Goal: Find specific page/section: Find specific page/section

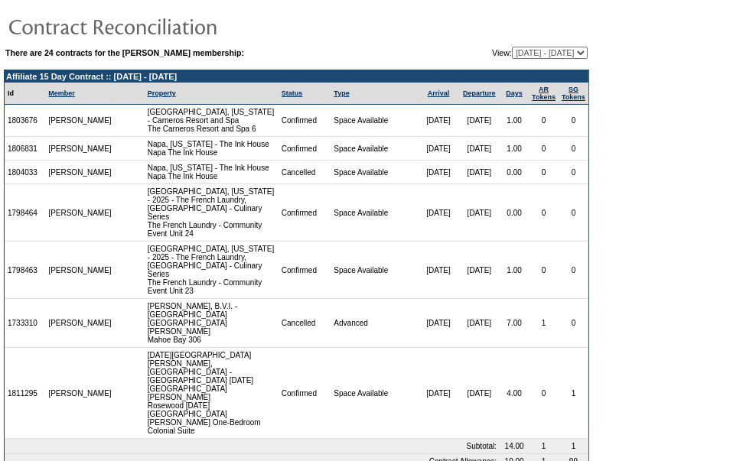
scroll to position [44, 0]
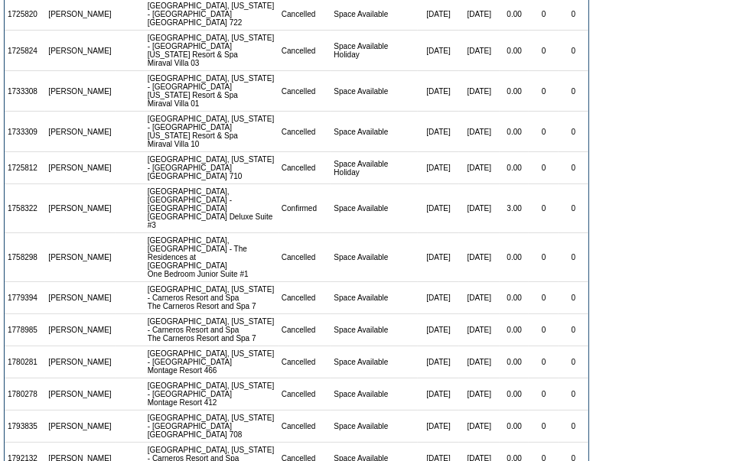
scroll to position [304, 0]
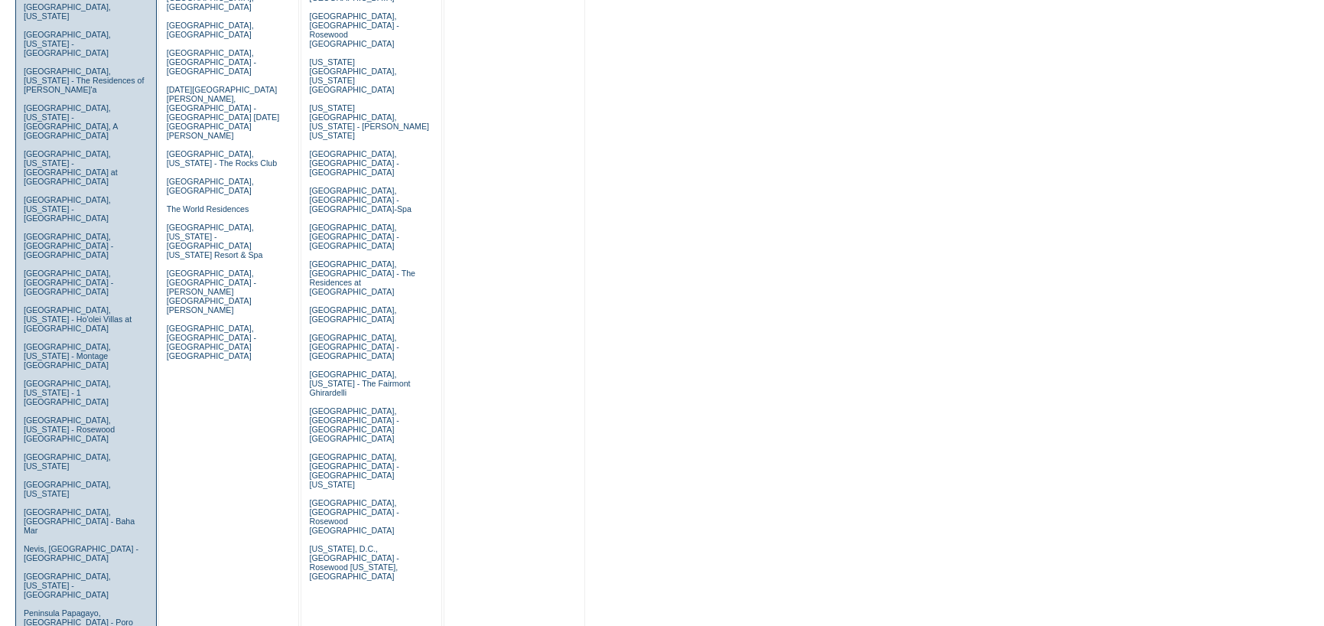
scroll to position [841, 0]
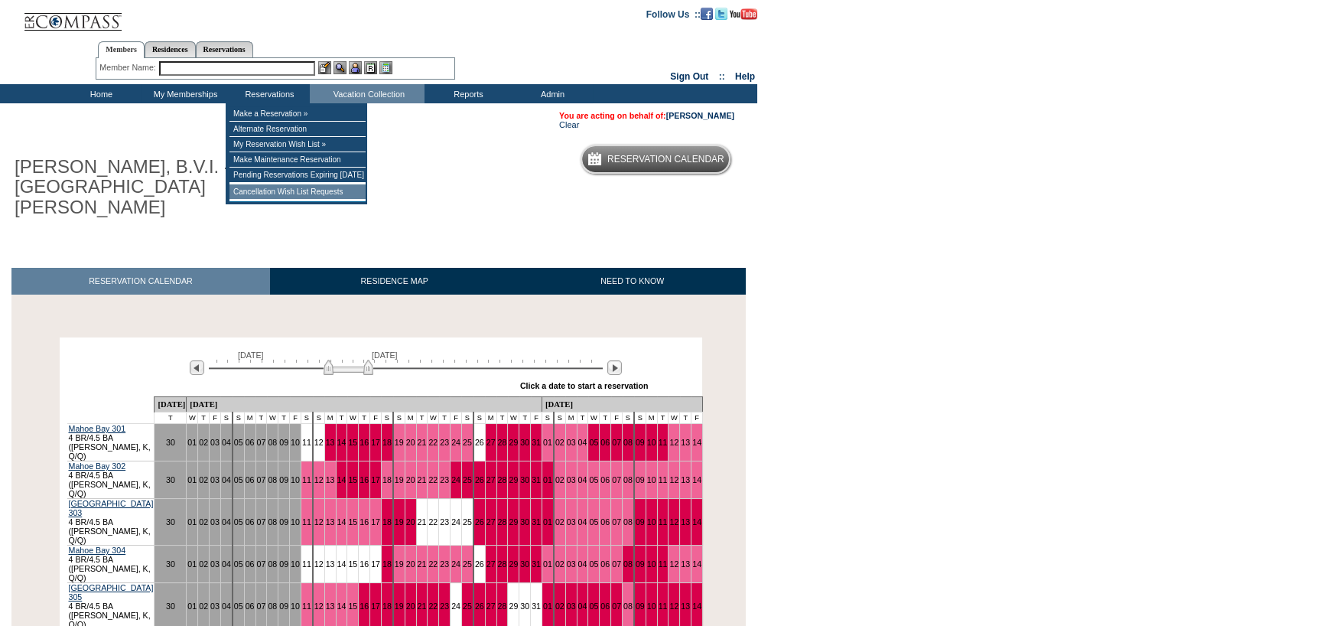
click at [260, 188] on td "Cancellation Wish List Requests" at bounding box center [297, 191] width 136 height 15
